Goal: Task Accomplishment & Management: Use online tool/utility

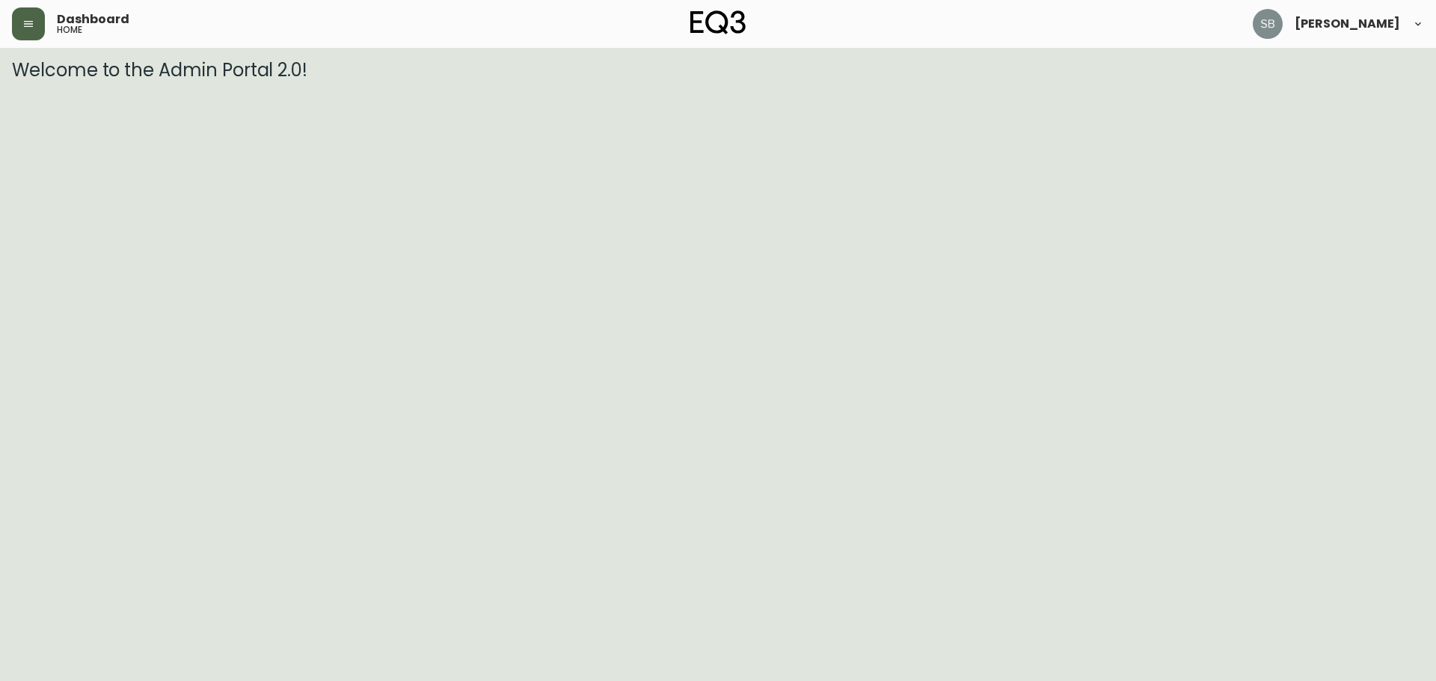
click at [30, 38] on button "button" at bounding box center [28, 23] width 33 height 33
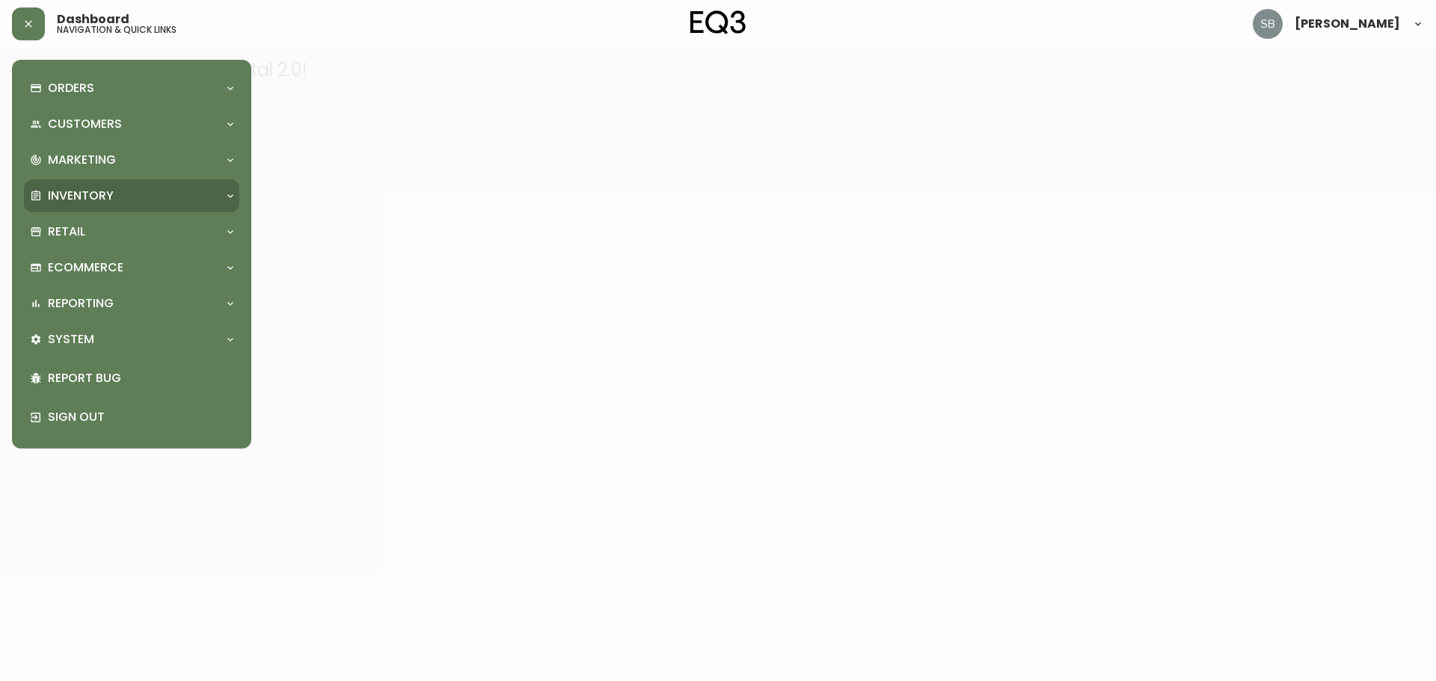
click at [144, 192] on div "Inventory" at bounding box center [124, 196] width 188 height 16
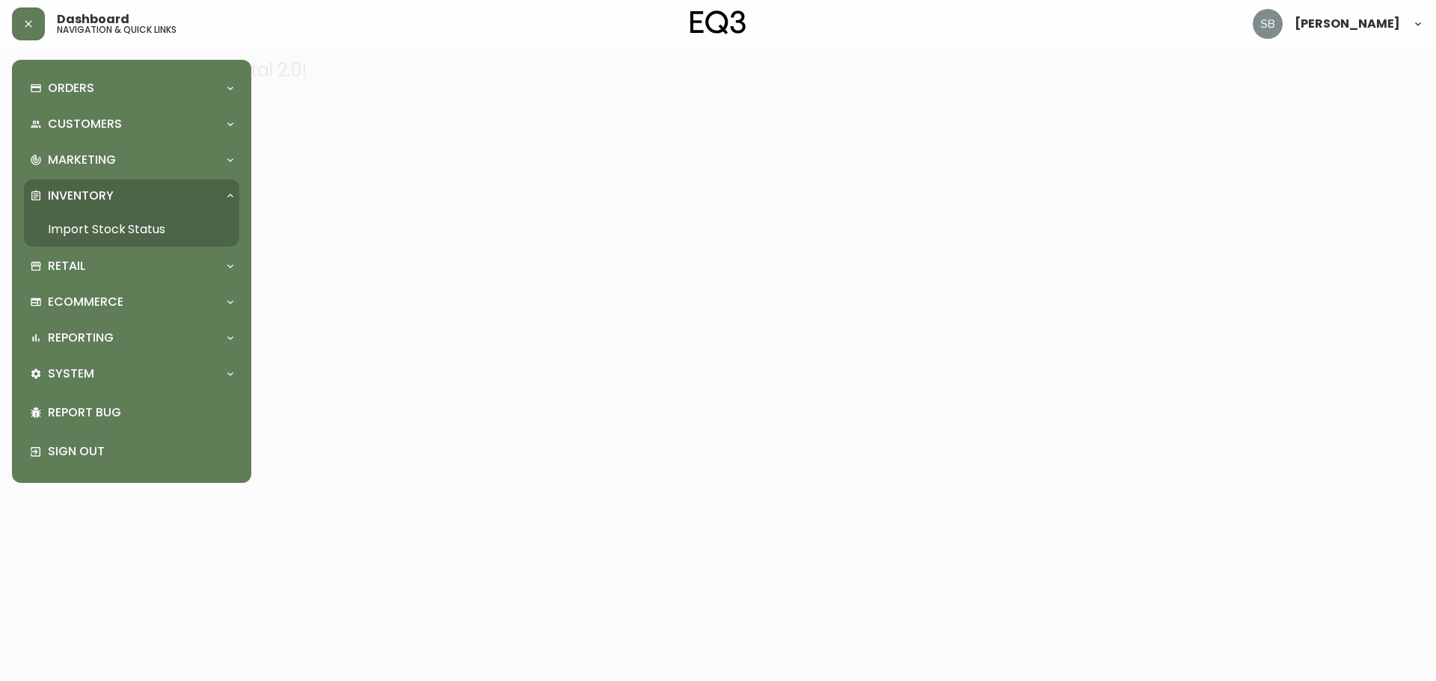
click at [117, 229] on link "Import Stock Status" at bounding box center [131, 229] width 215 height 34
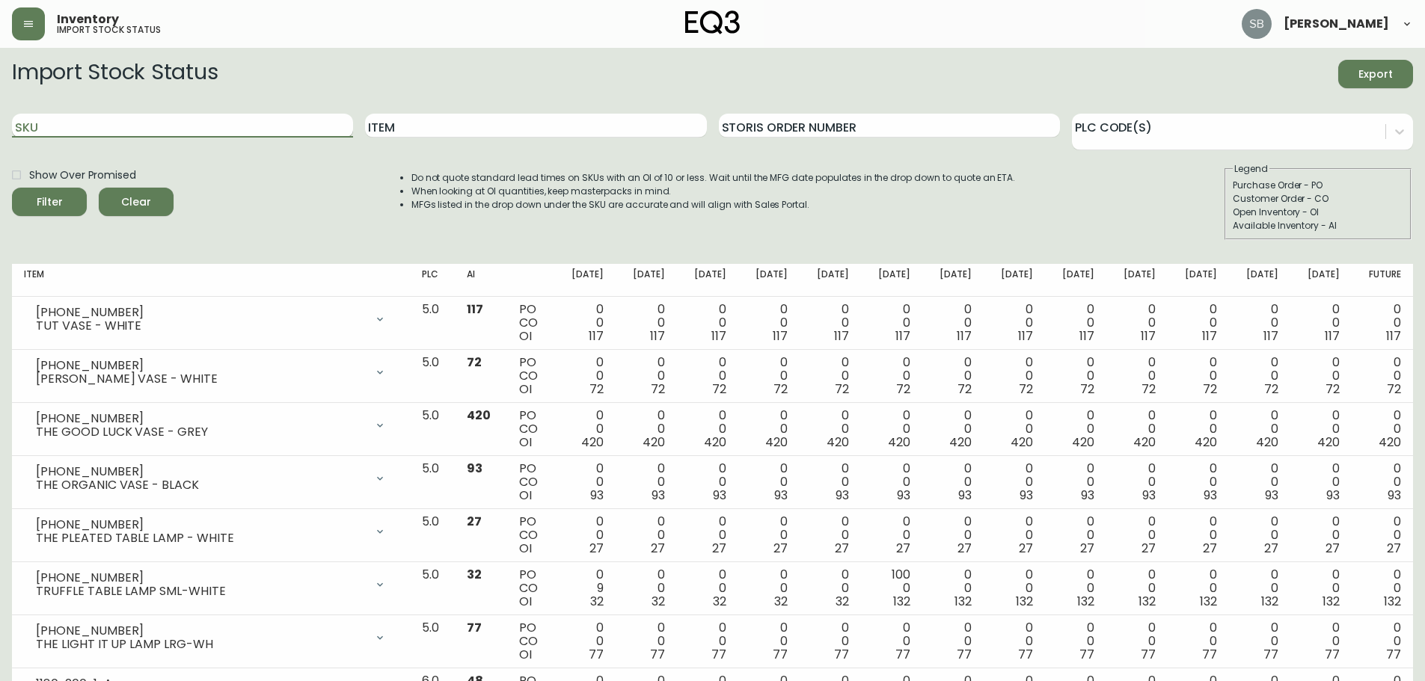
click at [221, 126] on input "SKU" at bounding box center [182, 126] width 341 height 24
paste input "[PHONE_NUMBER]"
type input "[PHONE_NUMBER]"
click at [12, 188] on button "Filter" at bounding box center [49, 202] width 75 height 28
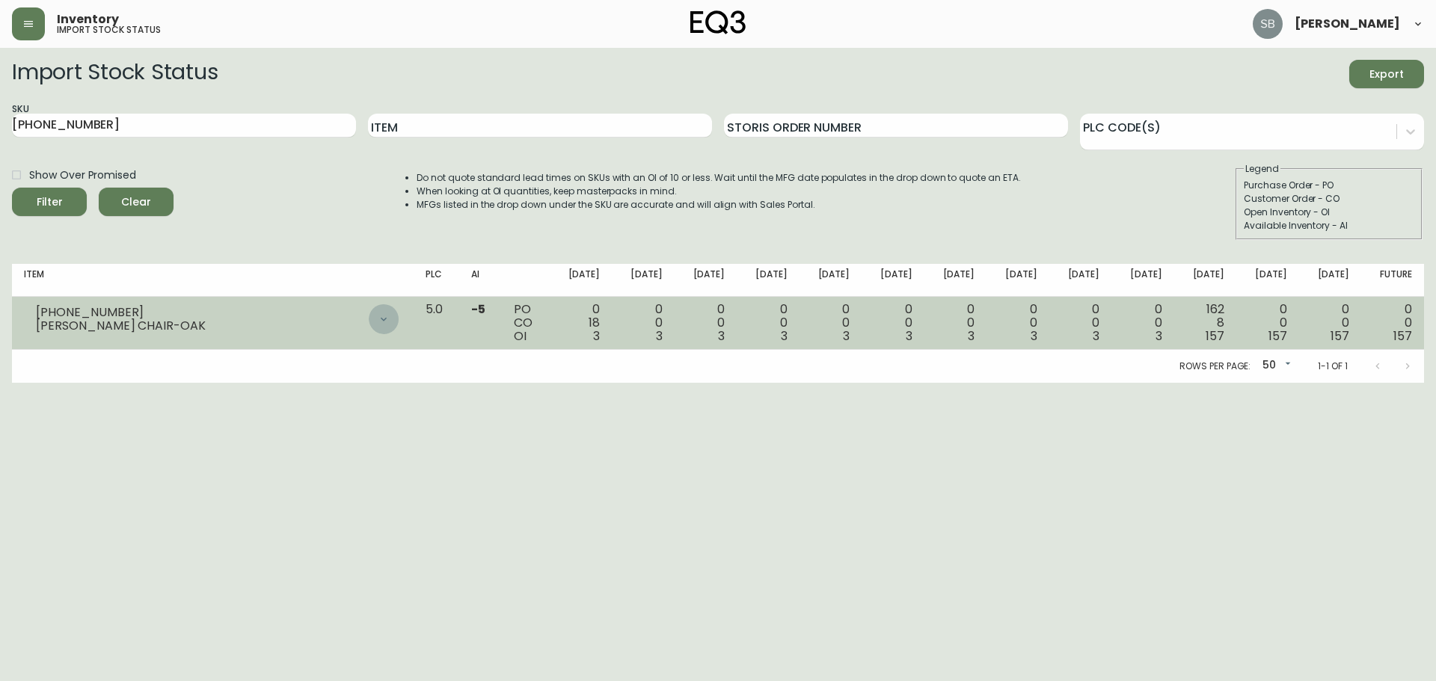
click at [390, 321] on icon at bounding box center [384, 319] width 12 height 12
